Goal: Find specific page/section: Find specific page/section

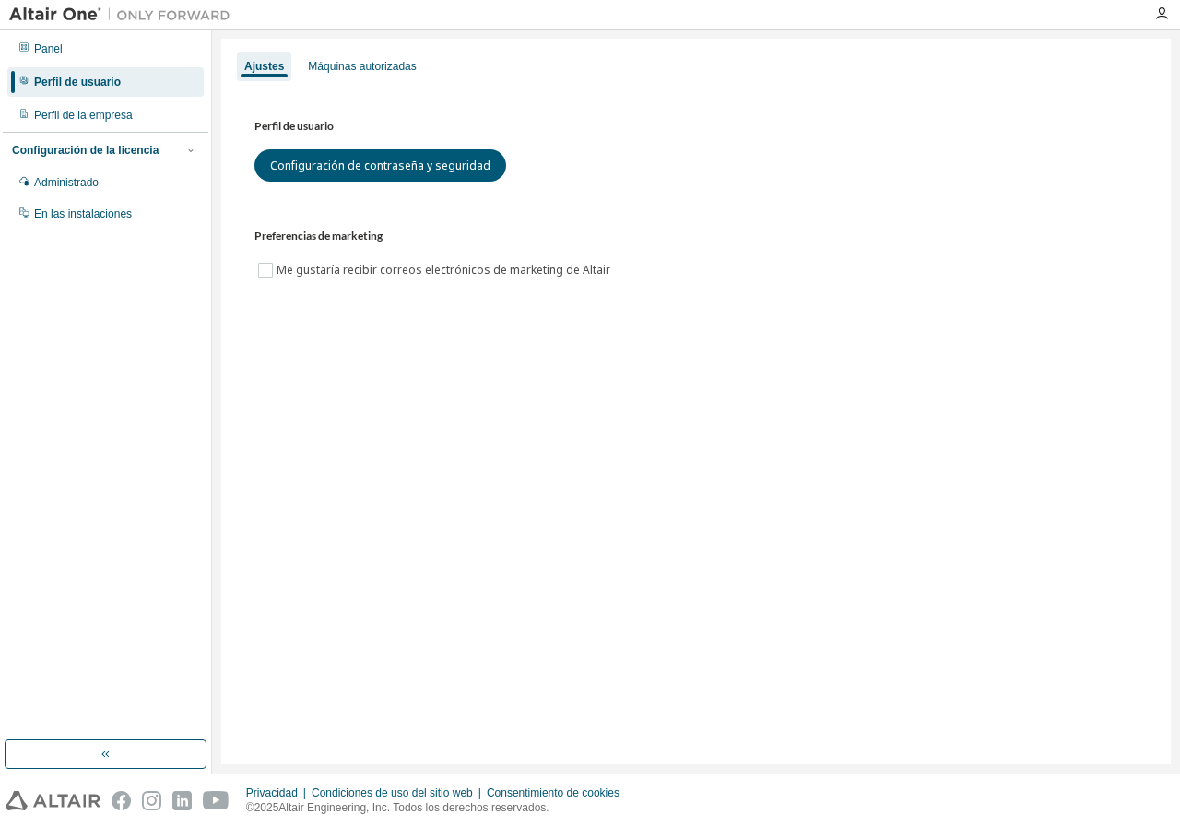
drag, startPoint x: 82, startPoint y: 178, endPoint x: 105, endPoint y: 235, distance: 61.6
click at [82, 178] on font "Administrado" at bounding box center [66, 182] width 65 height 13
